Goal: Contribute content: Add original content to the website for others to see

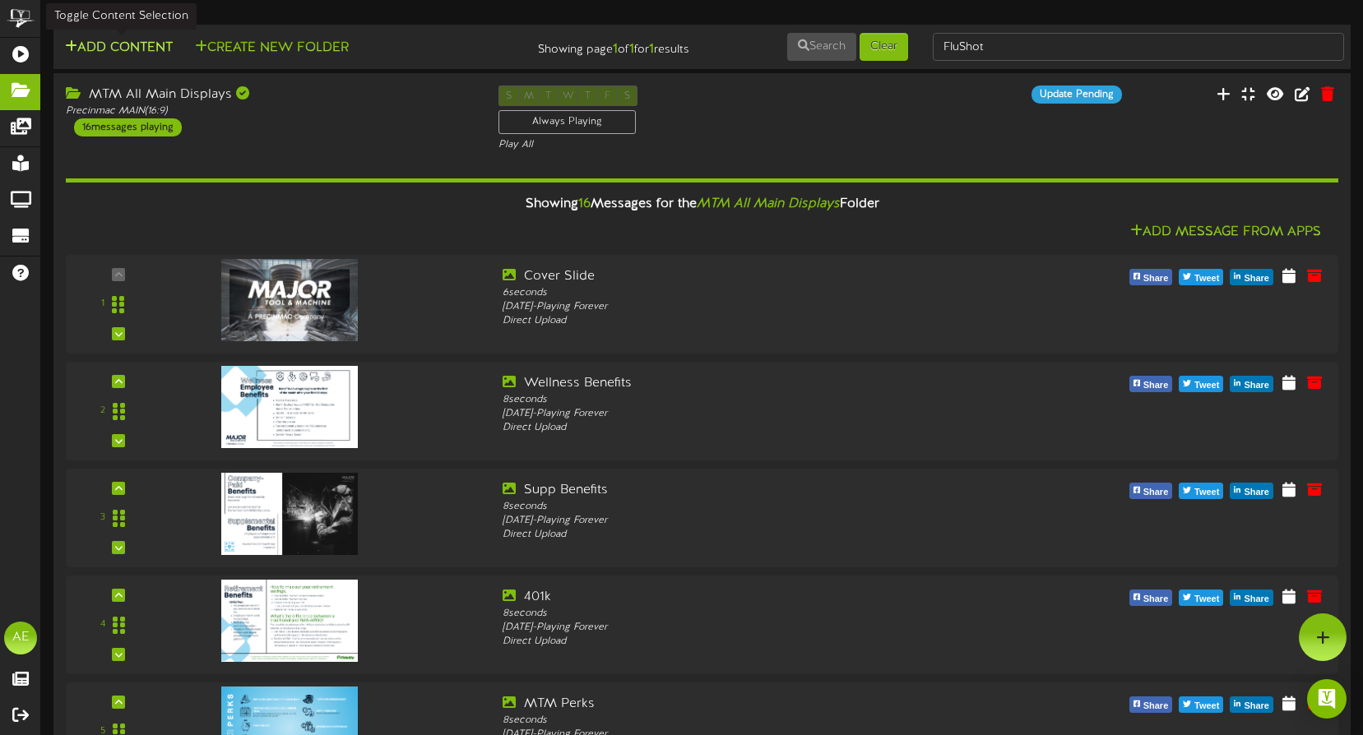
click at [118, 43] on button "Add Content" at bounding box center [119, 48] width 118 height 21
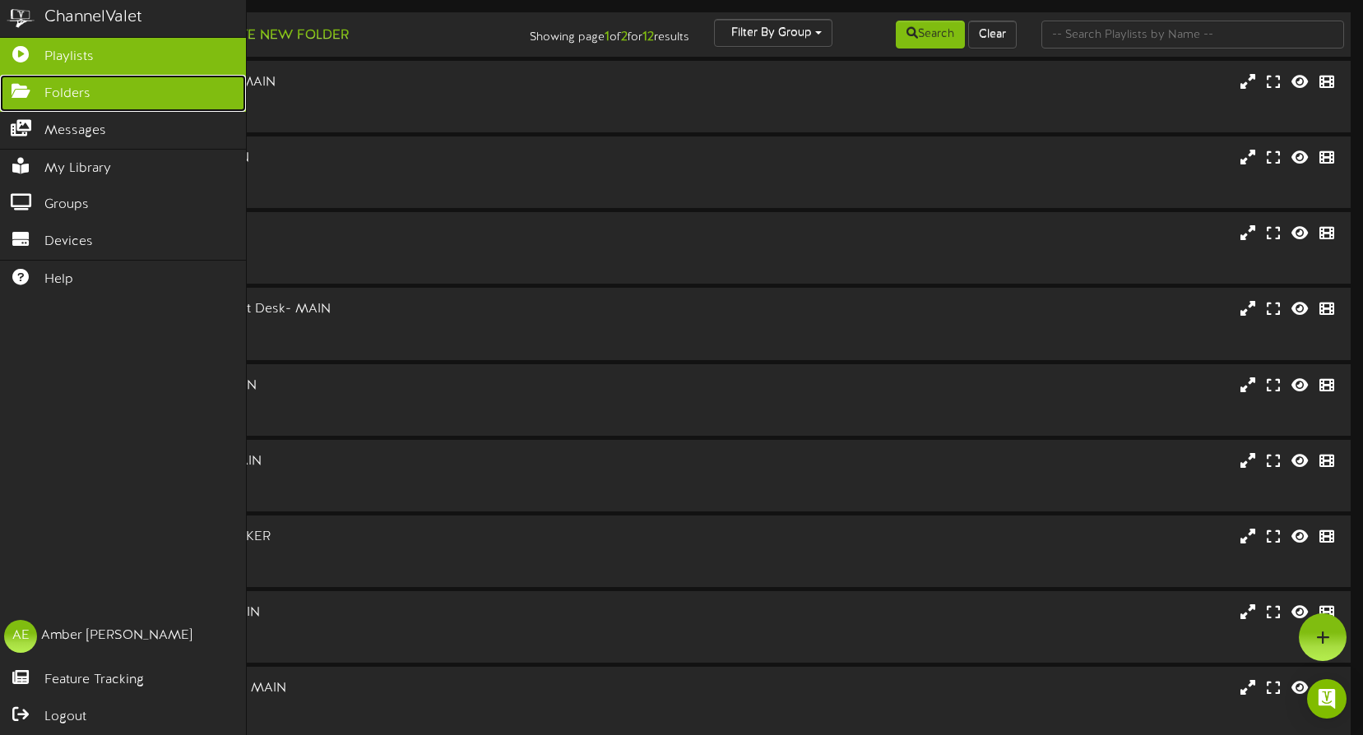
click at [21, 83] on icon at bounding box center [20, 89] width 41 height 12
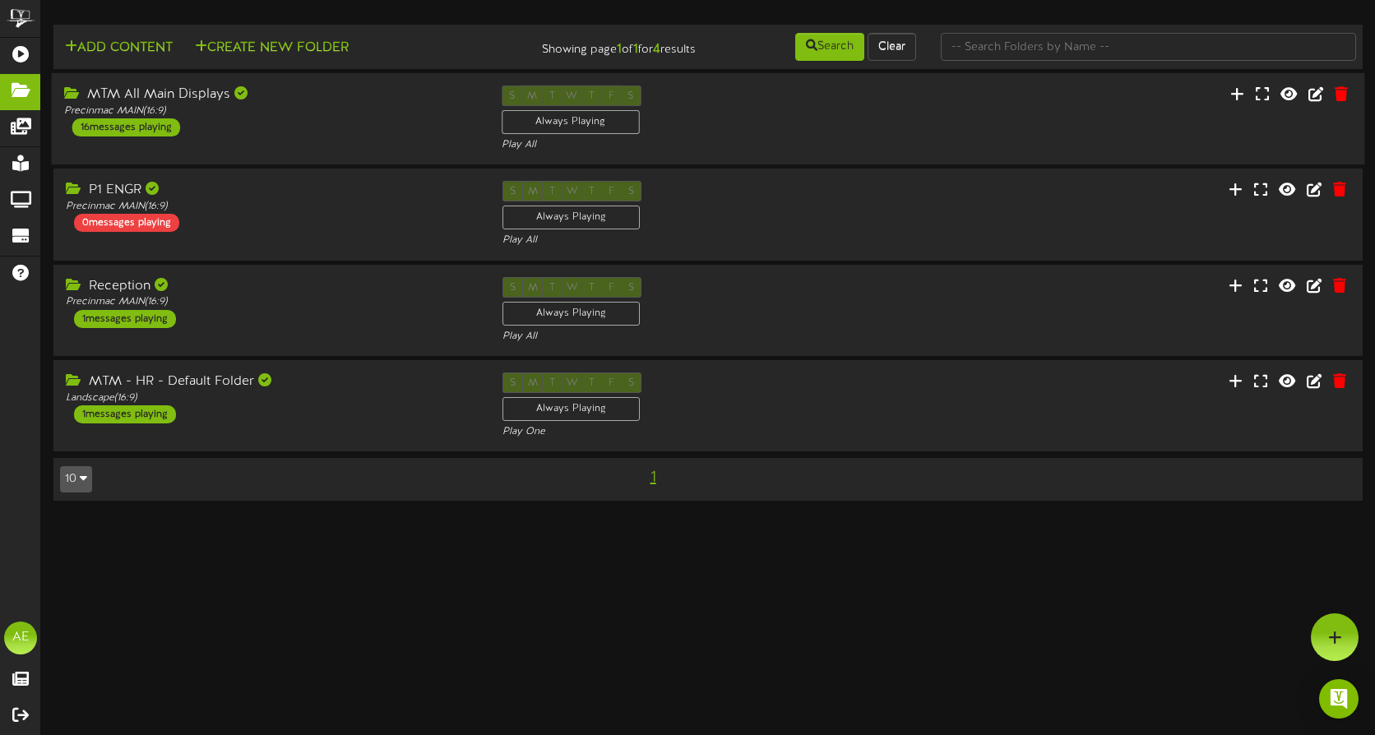
click at [251, 121] on div "MTM All Main Displays Precinmac MAIN ( 16:9 ) 16 messages playing" at bounding box center [271, 111] width 438 height 51
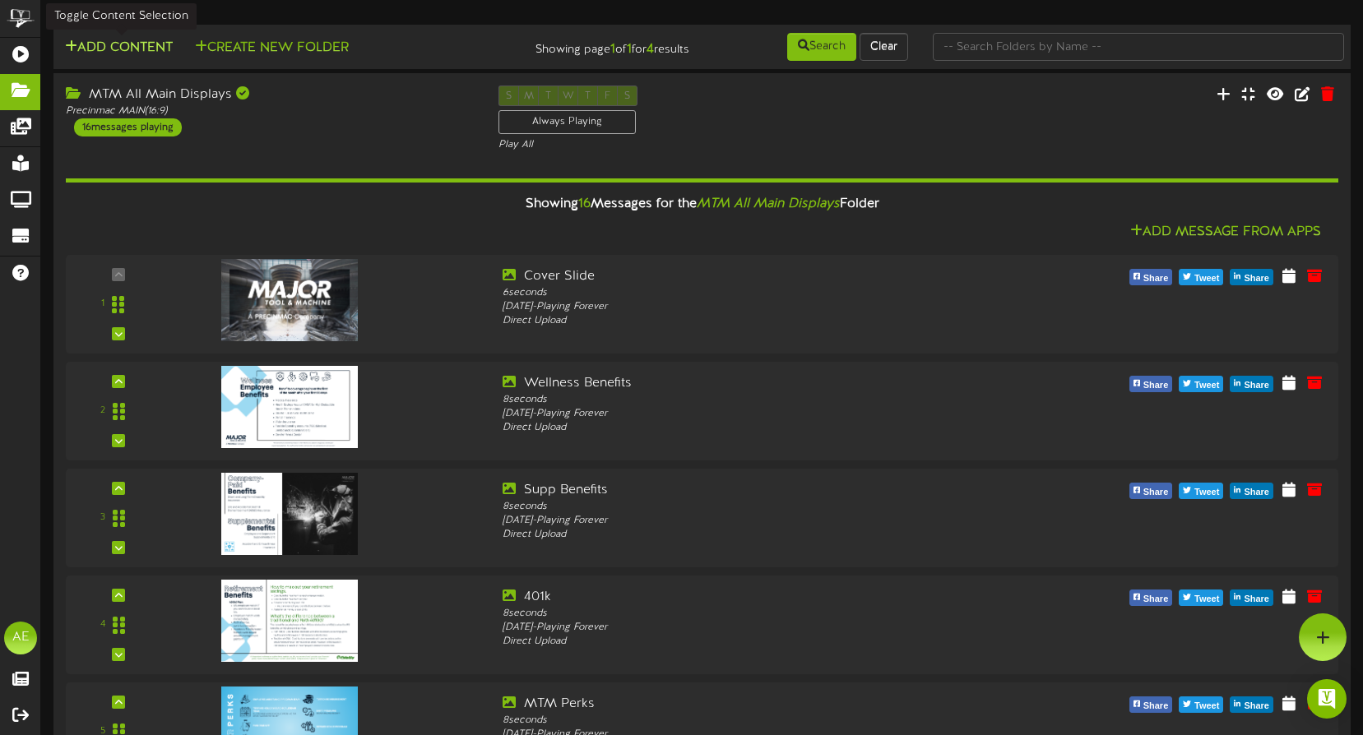
click at [130, 50] on button "Add Content" at bounding box center [119, 48] width 118 height 21
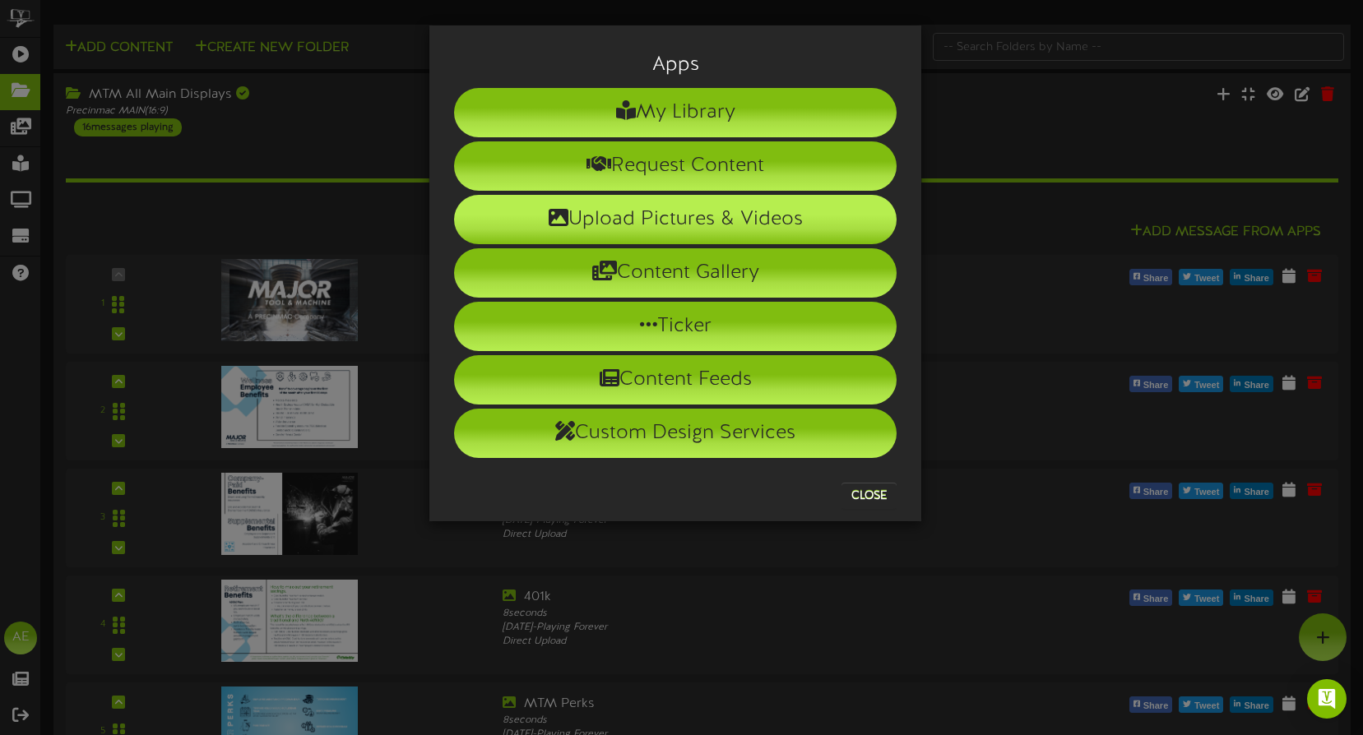
click at [609, 218] on li "Upload Pictures & Videos" at bounding box center [675, 219] width 442 height 49
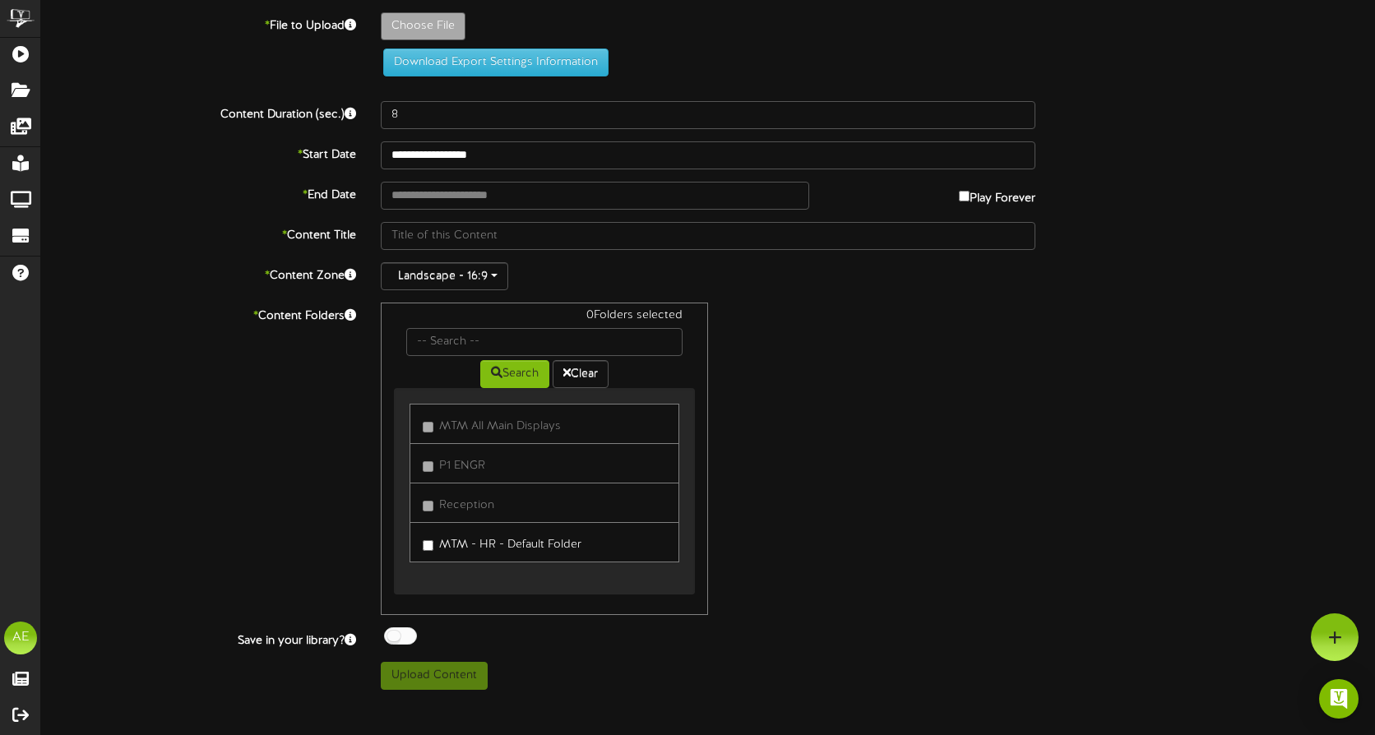
type input "**********"
type input "RobBellgolf"
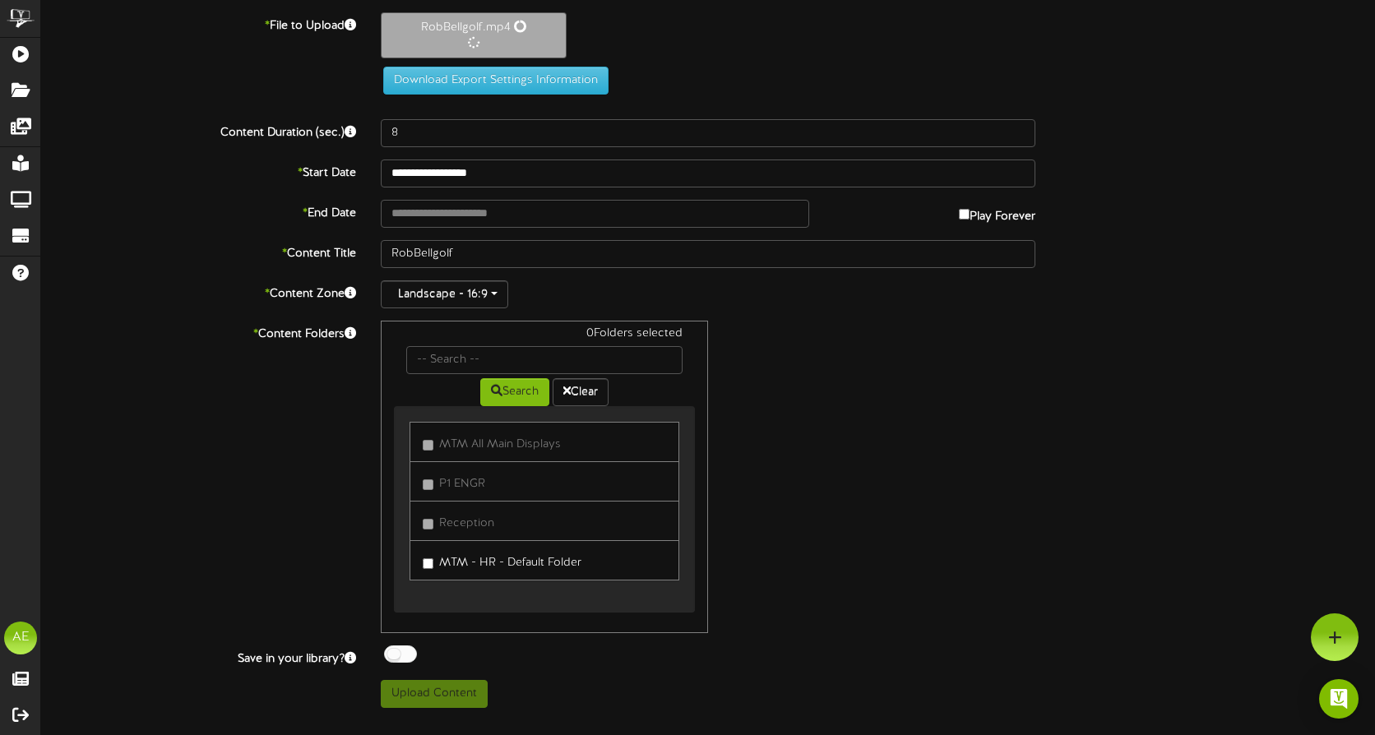
type input "16"
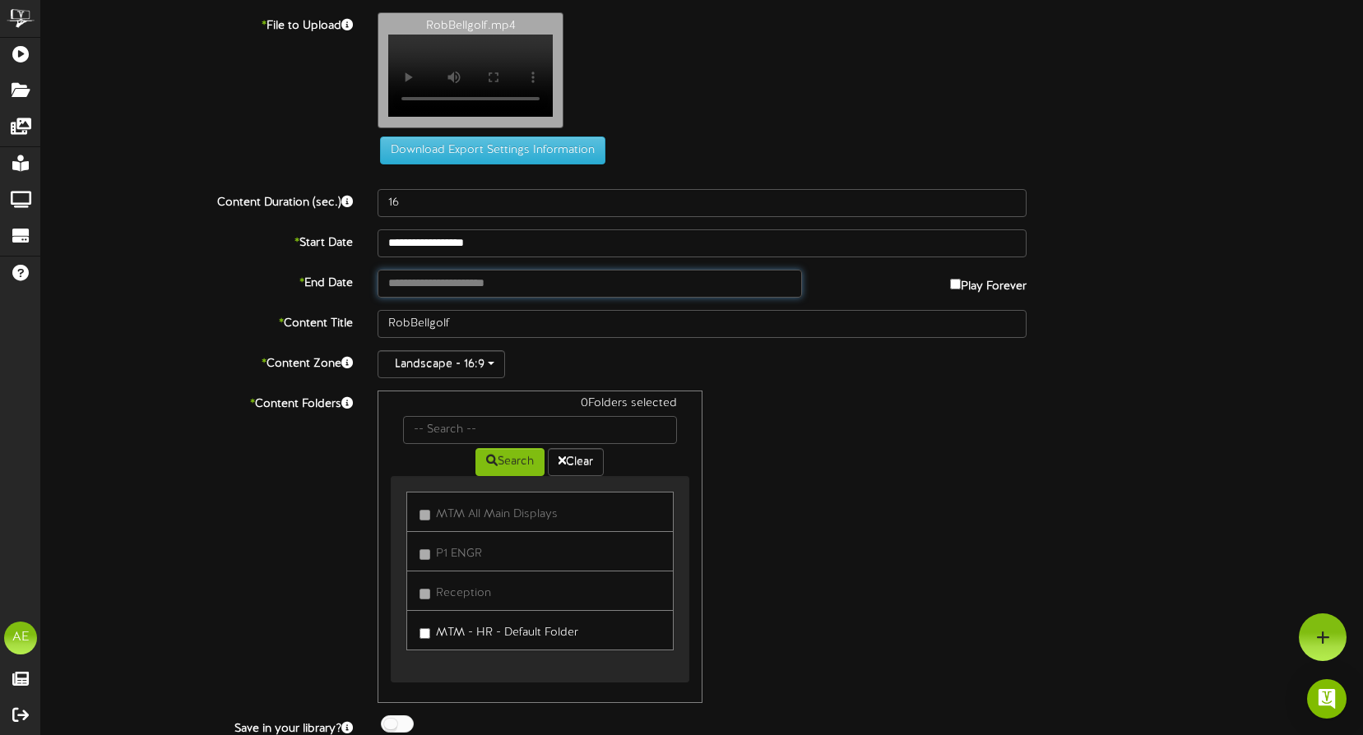
click at [466, 295] on input "text" at bounding box center [589, 284] width 424 height 28
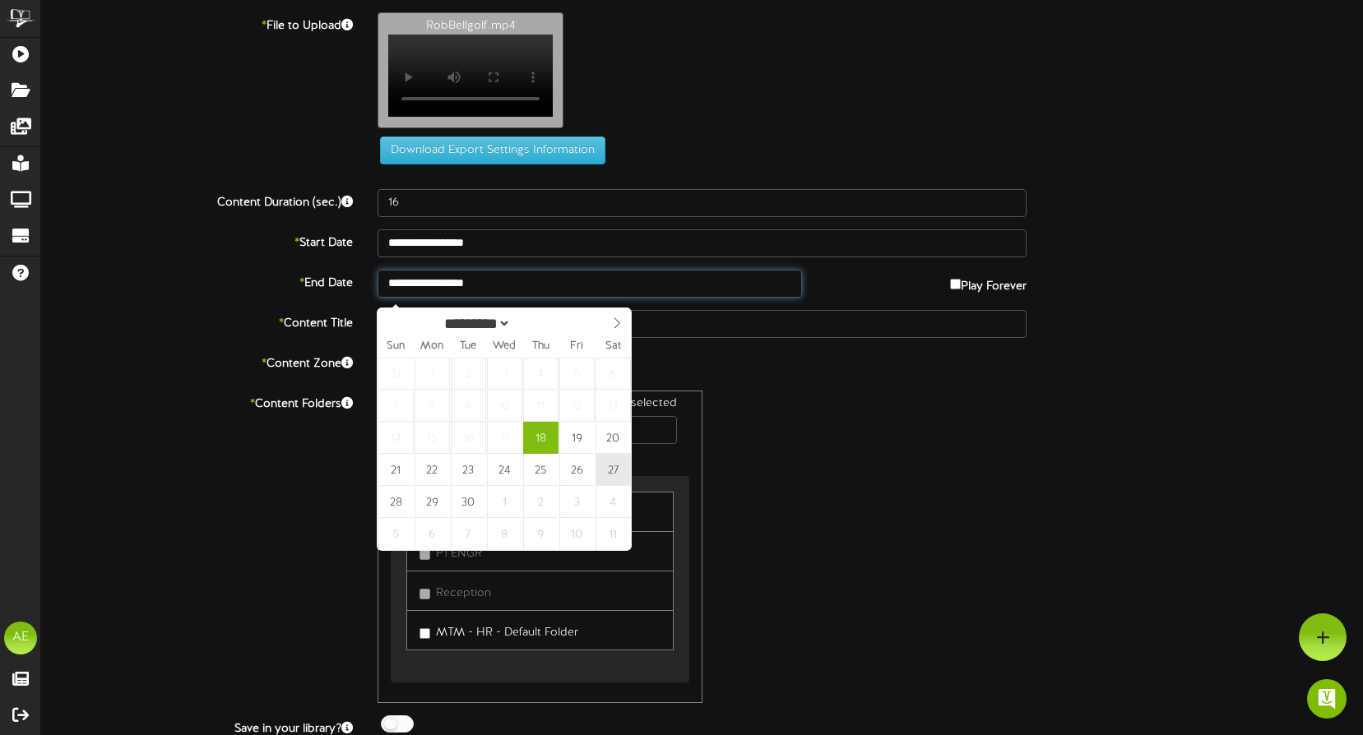
type input "**********"
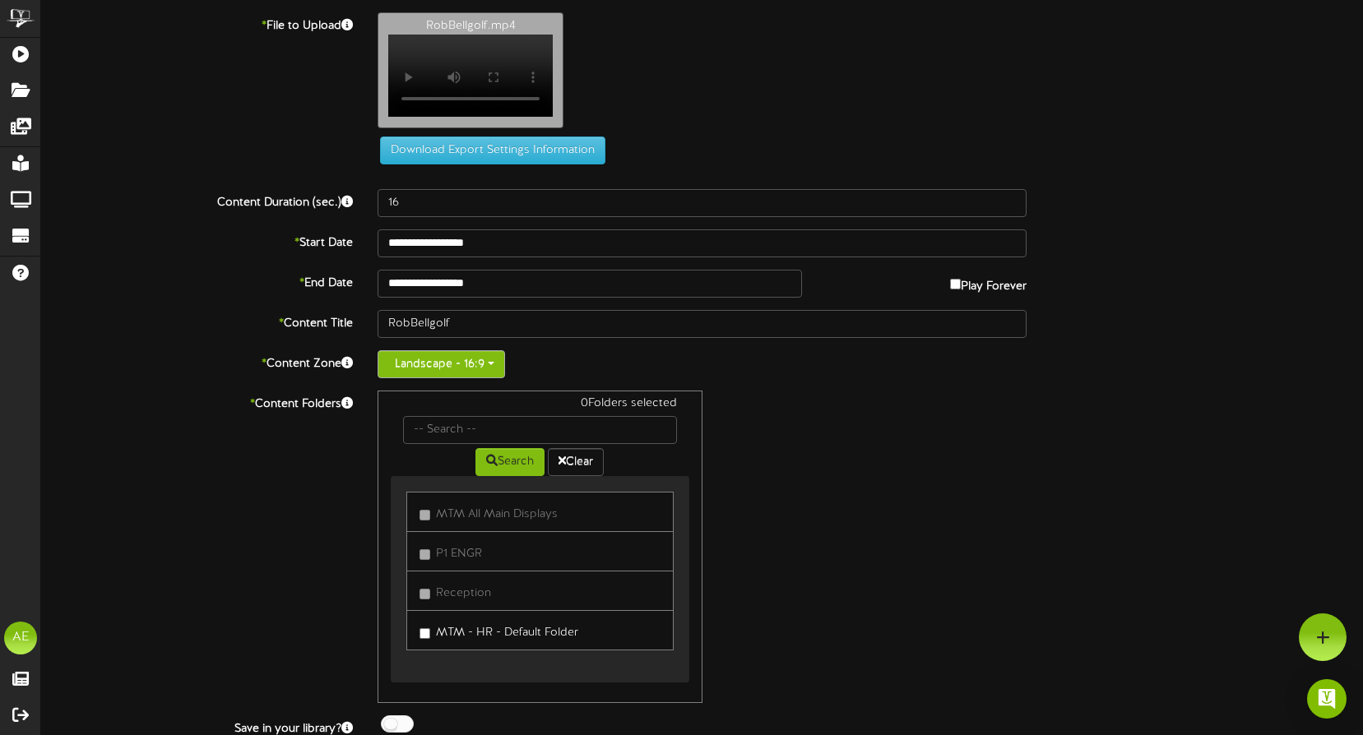
click at [493, 369] on button "Landscape - 16:9" at bounding box center [440, 364] width 127 height 28
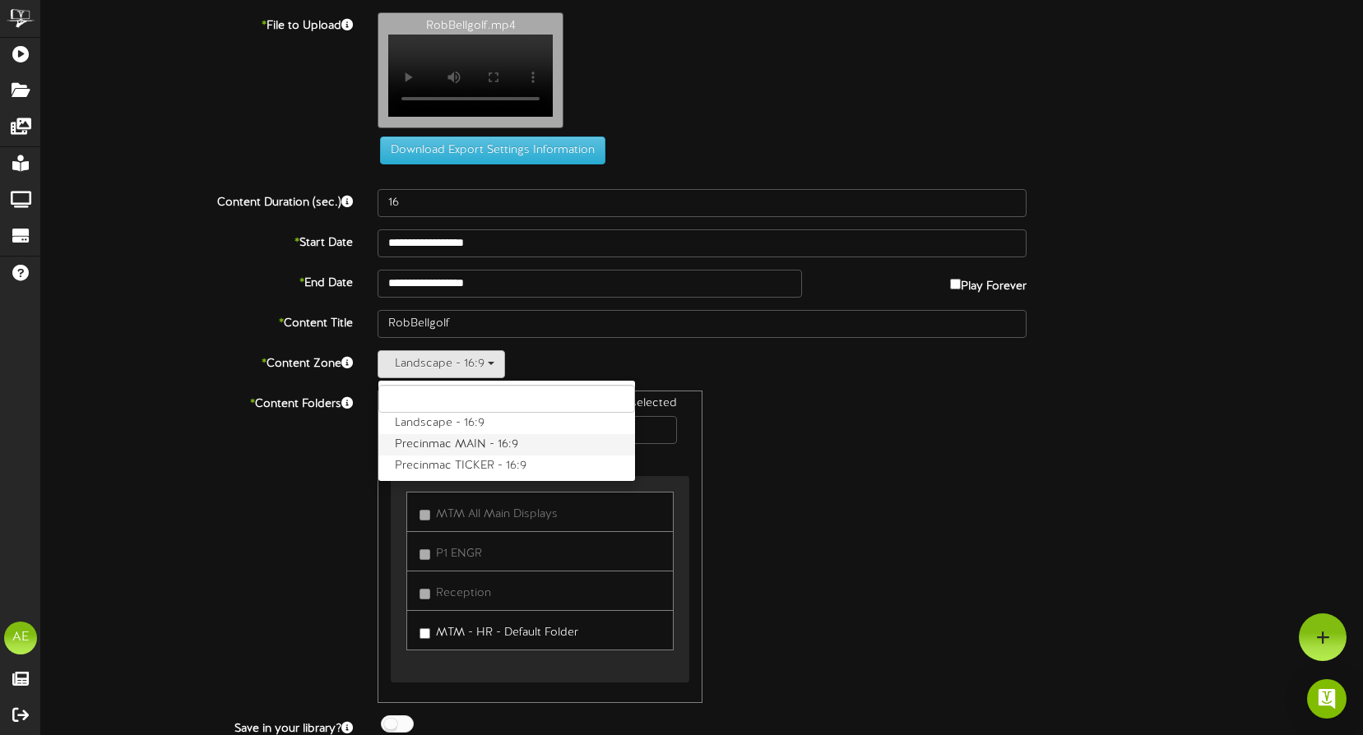
click at [475, 451] on label "Precinmac MAIN - 16:9" at bounding box center [506, 444] width 257 height 21
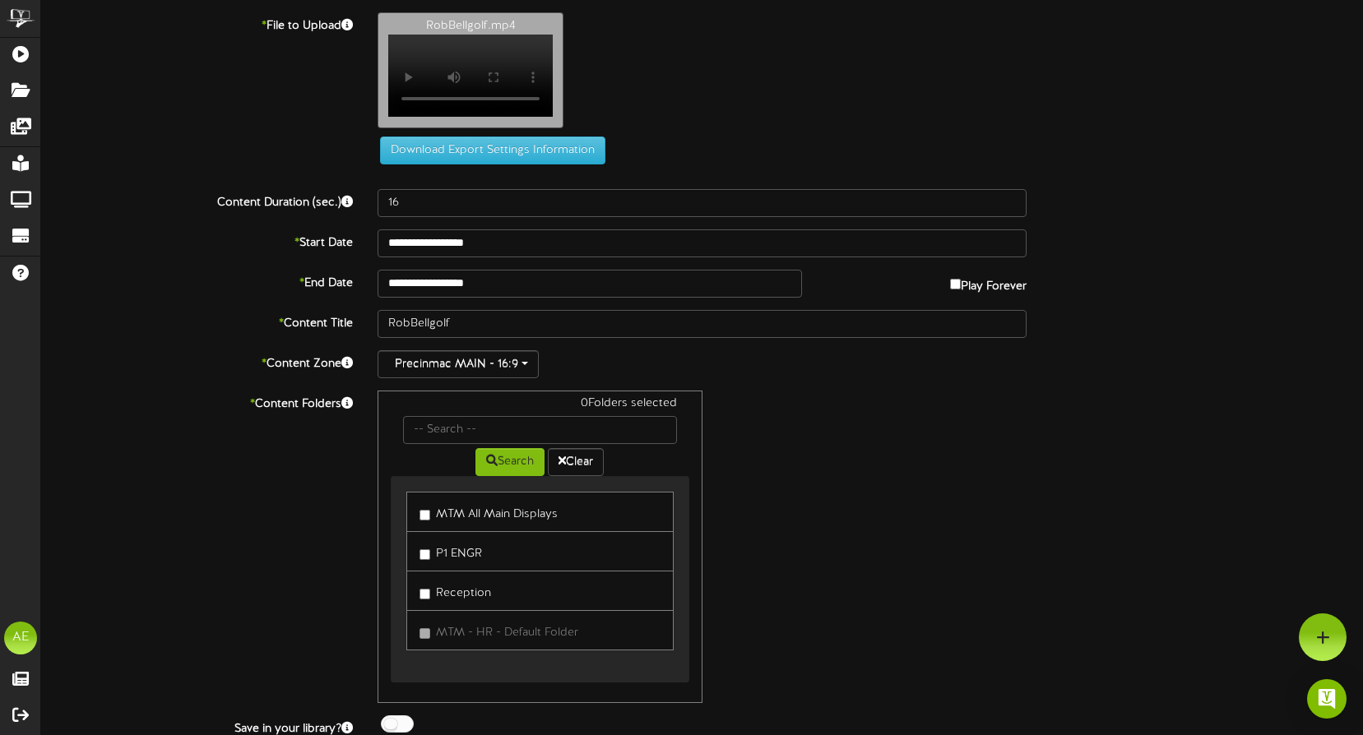
click at [419, 523] on link "MTM All Main Displays" at bounding box center [539, 512] width 266 height 40
click at [840, 514] on div "1 Folders selected Search Clear MTM All Main Displays P1 ENGR Reception" at bounding box center [702, 547] width 674 height 313
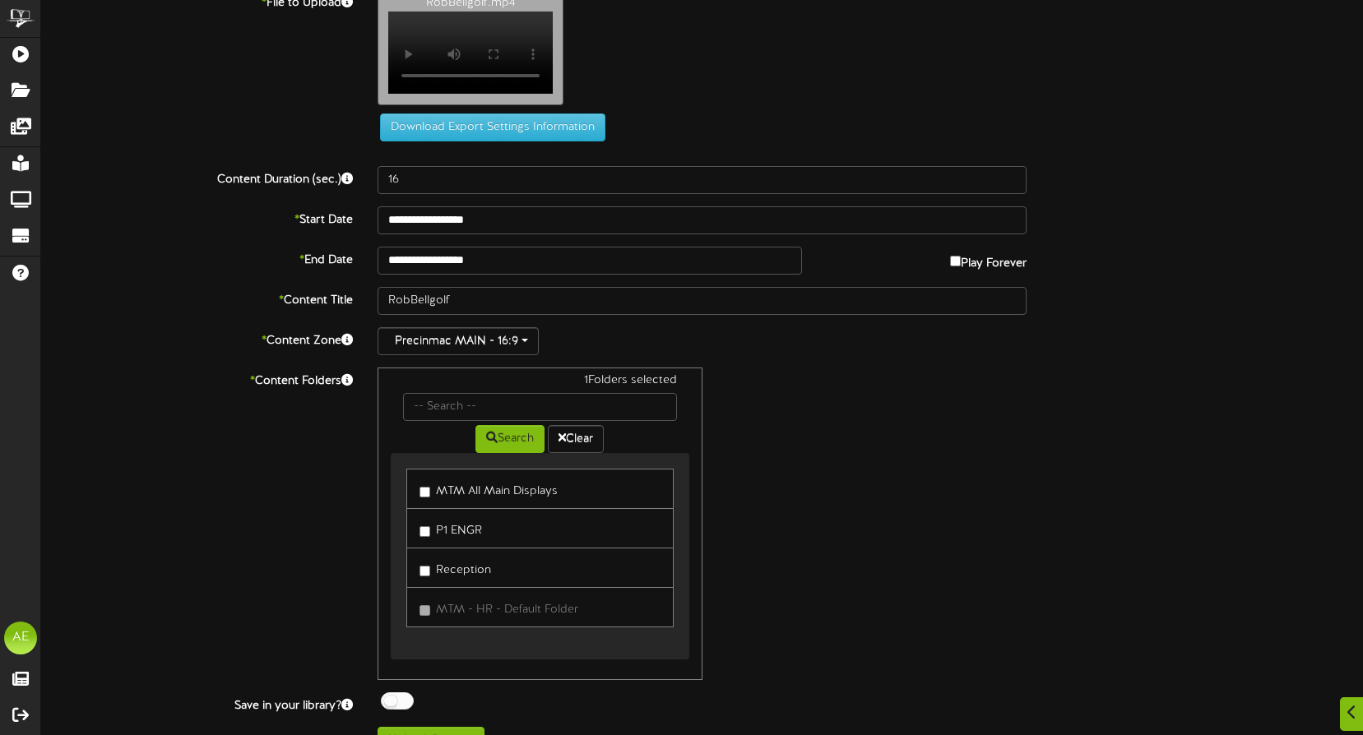
scroll to position [64, 0]
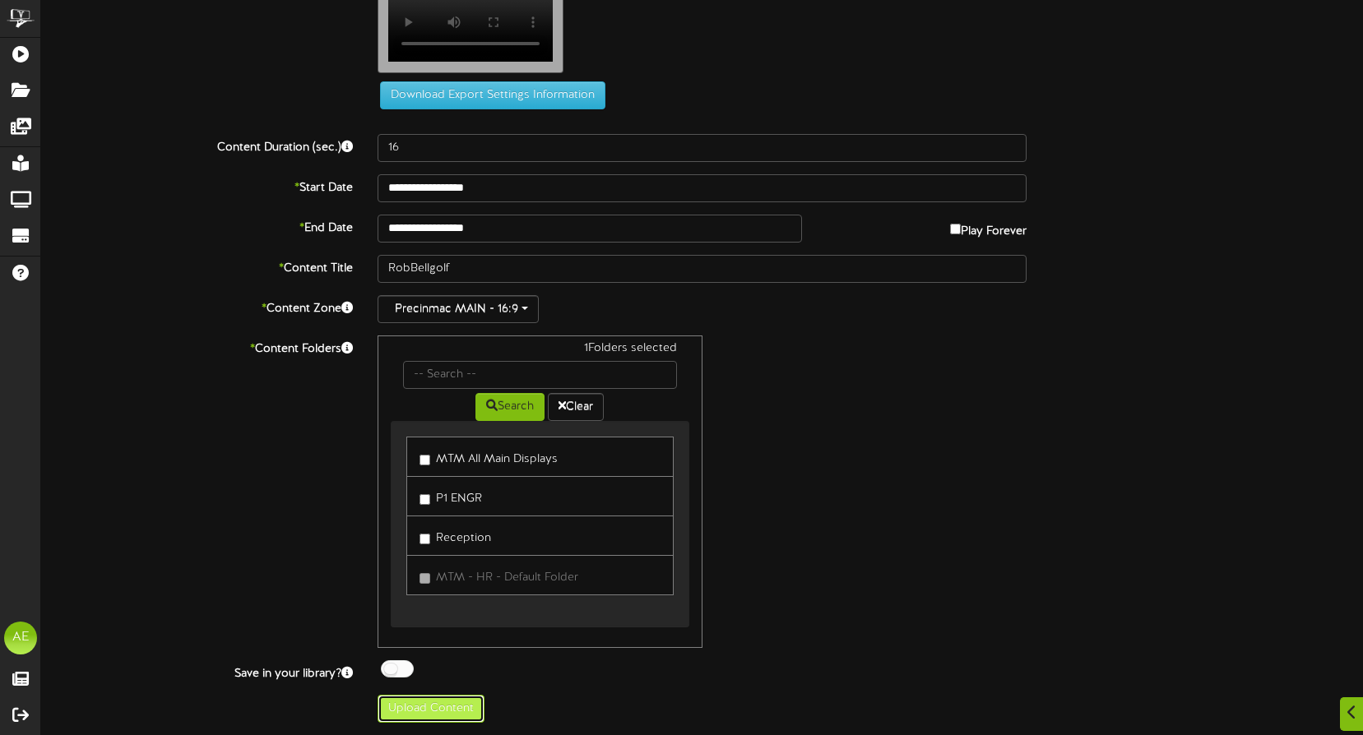
click at [430, 716] on button "Upload Content" at bounding box center [430, 709] width 107 height 28
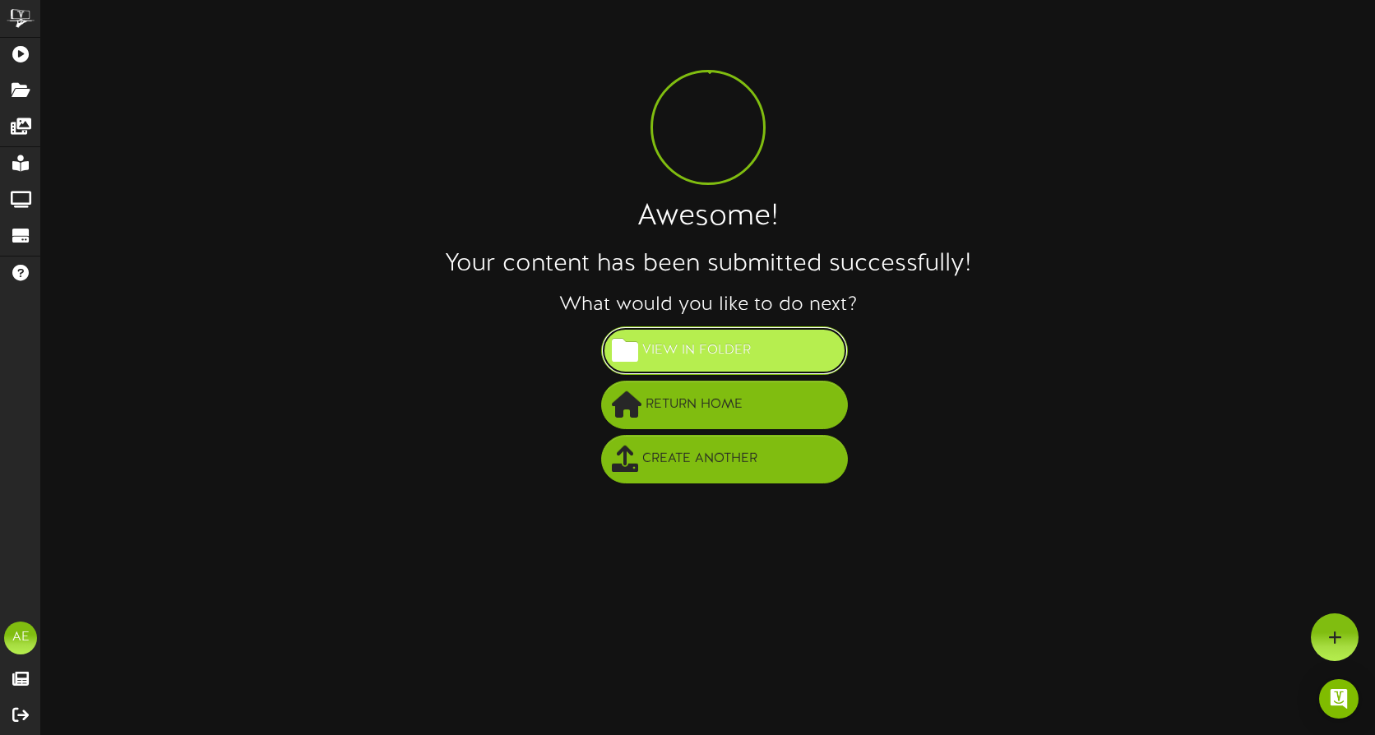
click at [700, 350] on span "View in Folder" at bounding box center [696, 350] width 117 height 27
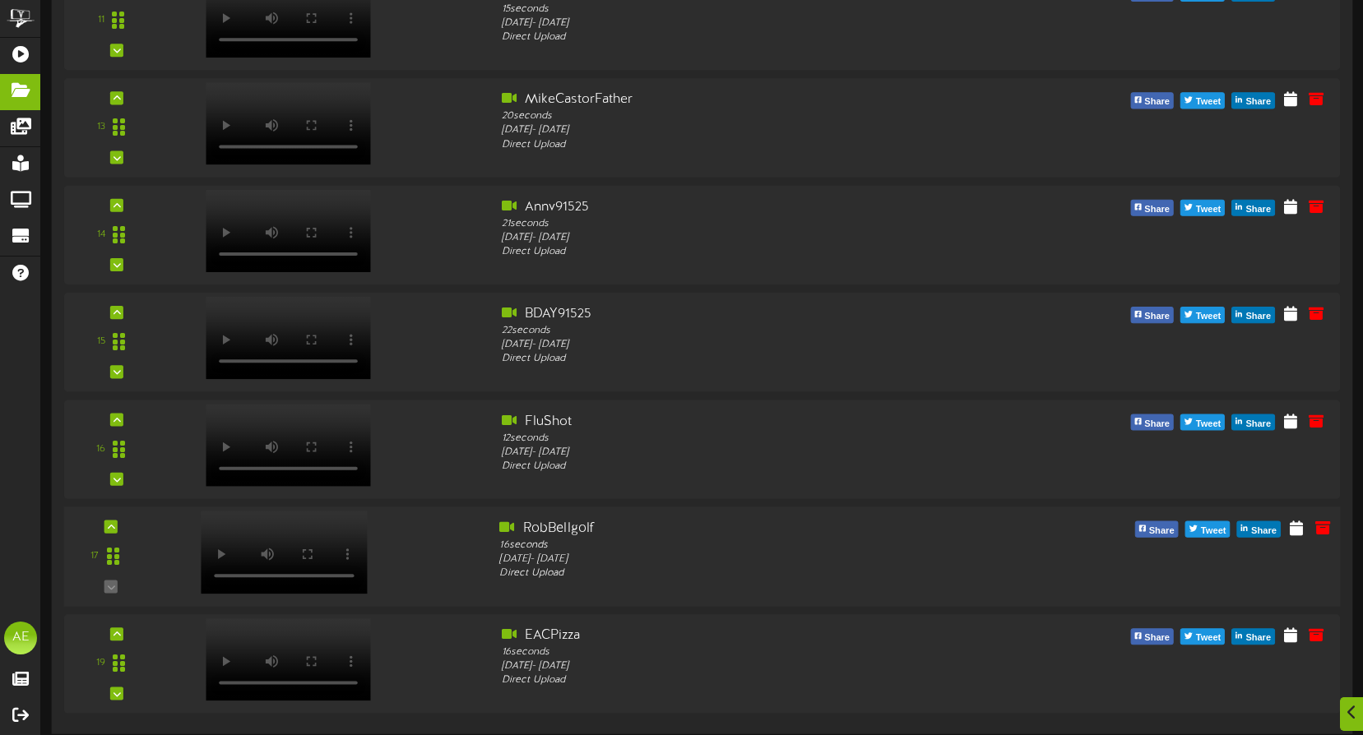
scroll to position [1225, 0]
